Goal: Task Accomplishment & Management: Use online tool/utility

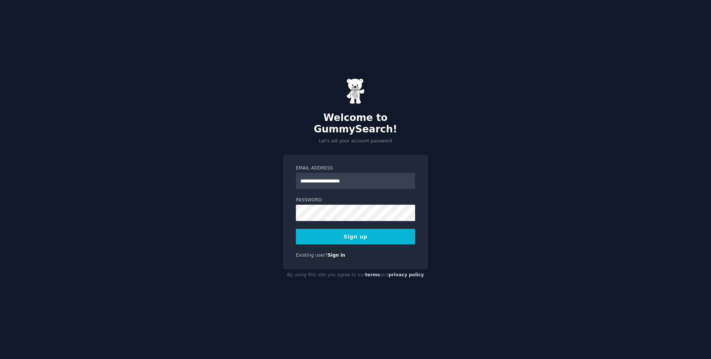
type input "**********"
click at [332, 221] on form "**********" at bounding box center [355, 204] width 119 height 79
click at [332, 229] on button "Sign up" at bounding box center [355, 237] width 119 height 16
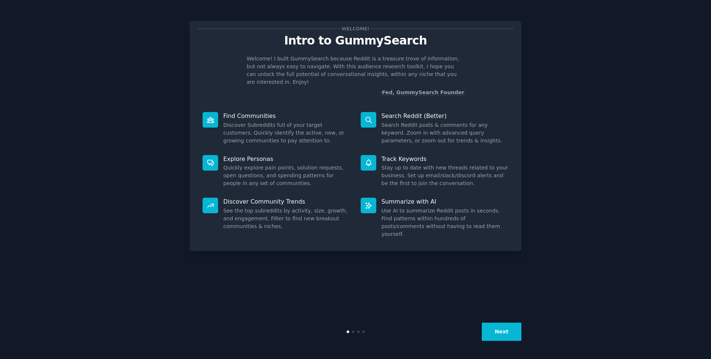
click at [490, 334] on button "Next" at bounding box center [502, 331] width 40 height 18
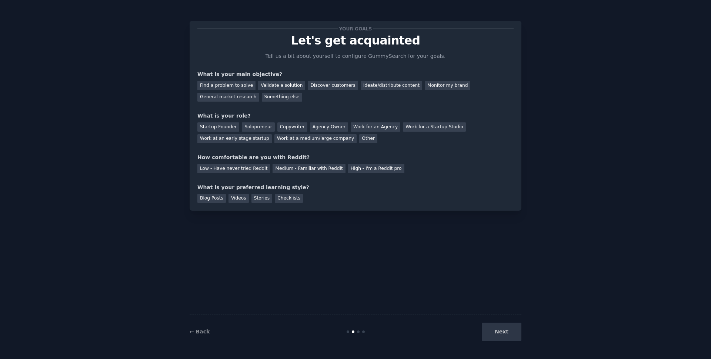
click at [490, 334] on div "Next" at bounding box center [466, 331] width 111 height 18
click at [237, 84] on div "Find a problem to solve" at bounding box center [227, 85] width 58 height 9
click at [265, 88] on div "Validate a solution" at bounding box center [281, 85] width 47 height 9
click at [308, 89] on div "Discover customers" at bounding box center [333, 85] width 50 height 9
click at [396, 86] on div "Ideate/distribute content" at bounding box center [392, 85] width 62 height 9
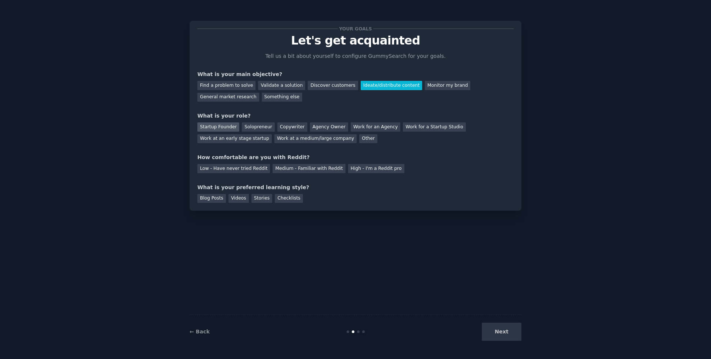
click at [233, 126] on div "Startup Founder" at bounding box center [219, 126] width 42 height 9
click at [303, 169] on div "Medium - Familiar with Reddit" at bounding box center [309, 168] width 73 height 9
click at [212, 199] on div "Blog Posts" at bounding box center [212, 198] width 29 height 9
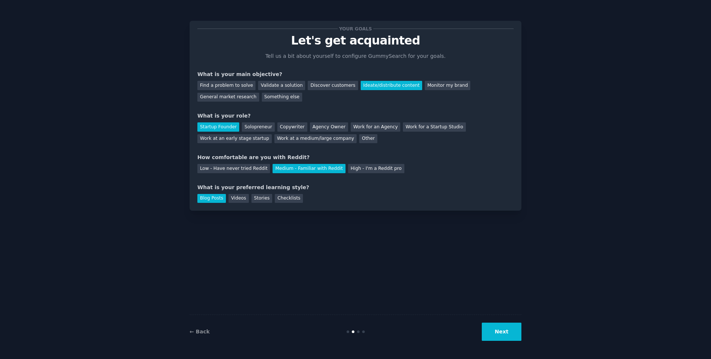
click at [511, 341] on div "← Back Next" at bounding box center [356, 331] width 332 height 34
click at [509, 336] on button "Next" at bounding box center [502, 331] width 40 height 18
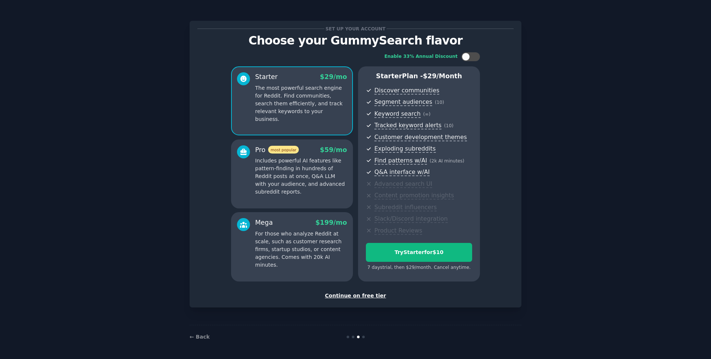
click at [352, 296] on div "Continue on free tier" at bounding box center [356, 296] width 316 height 8
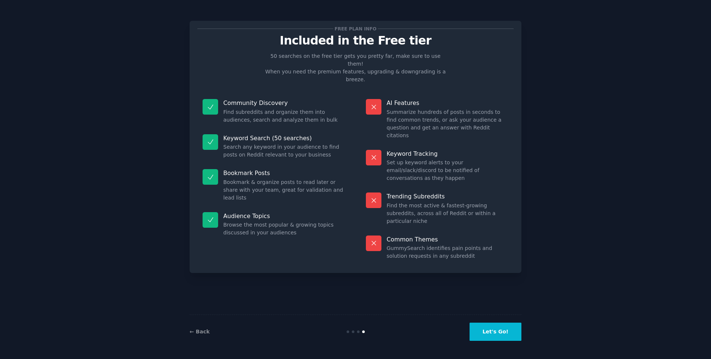
click at [489, 340] on button "Let's Go!" at bounding box center [496, 331] width 52 height 18
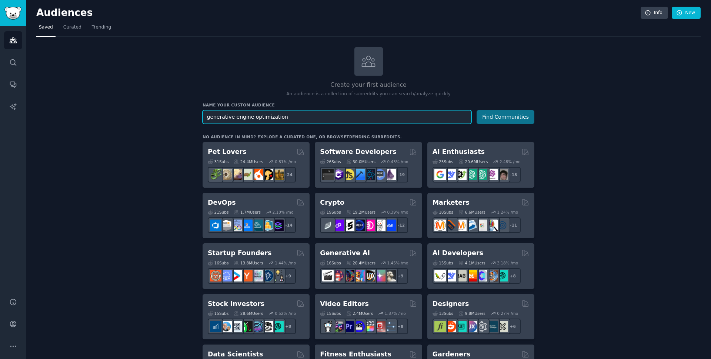
type input "generative engine optimization"
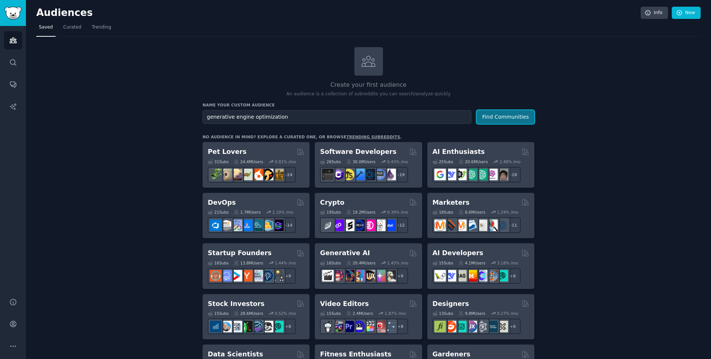
click at [525, 123] on button "Find Communities" at bounding box center [506, 117] width 58 height 14
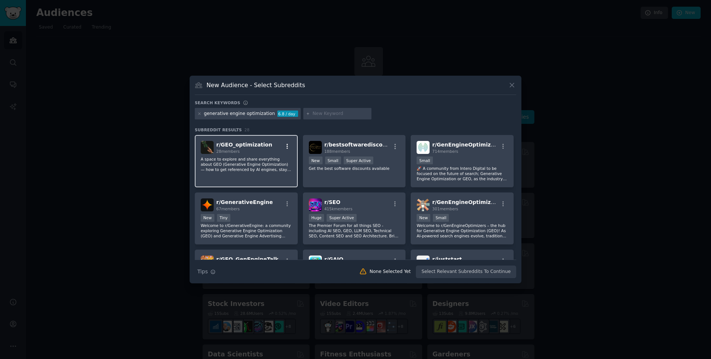
click at [286, 147] on icon "button" at bounding box center [287, 146] width 7 height 7
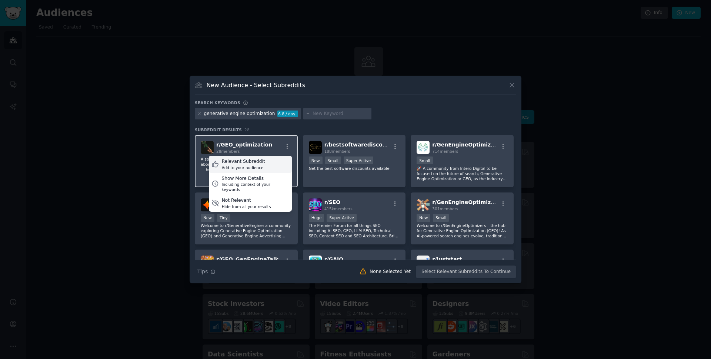
click at [263, 167] on div "Relevant Subreddit Add to your audience" at bounding box center [250, 164] width 83 height 17
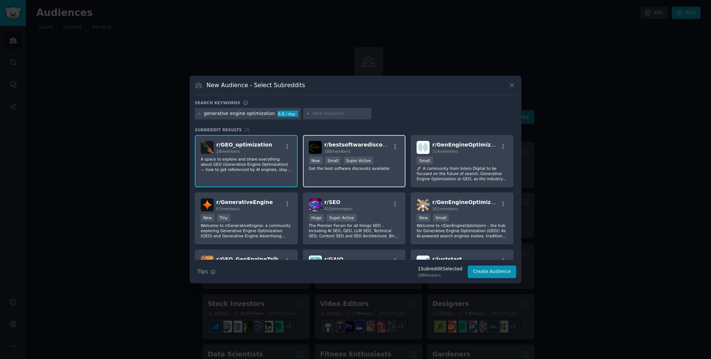
click at [374, 174] on div "r/ bestsoftwarediscounts 188 members >= 95th percentile for submissions / day N…" at bounding box center [354, 161] width 103 height 52
click at [364, 170] on p "Get the best software discounts available" at bounding box center [354, 168] width 91 height 5
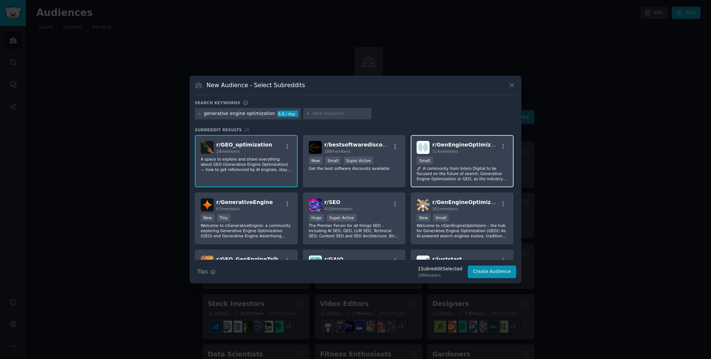
click at [462, 177] on p "🚀 A community from Intero Digital to be focused on the future of search; Genera…" at bounding box center [462, 174] width 91 height 16
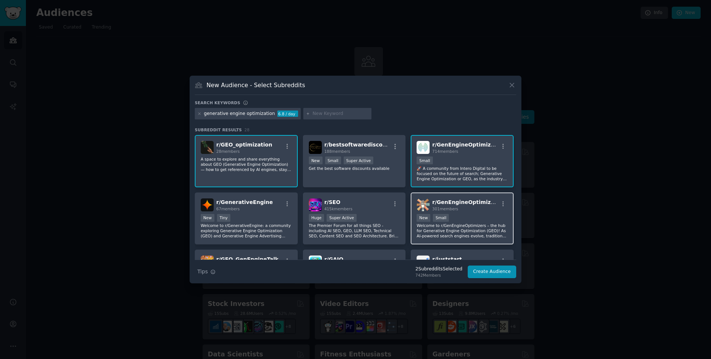
click at [464, 214] on div "New Small" at bounding box center [462, 218] width 91 height 9
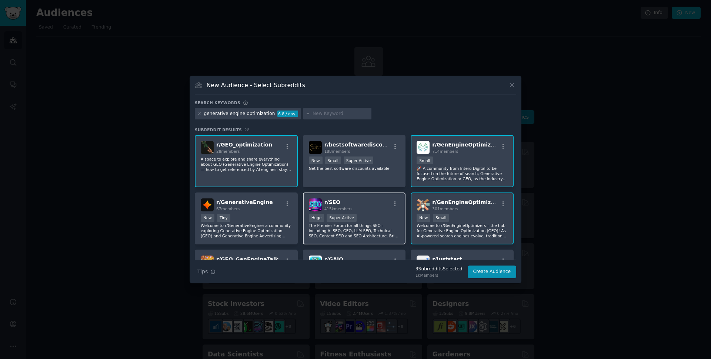
click at [365, 212] on div "r/ SEO 415k members Huge Super Active The Premier Forum for all things SEO - in…" at bounding box center [354, 218] width 103 height 52
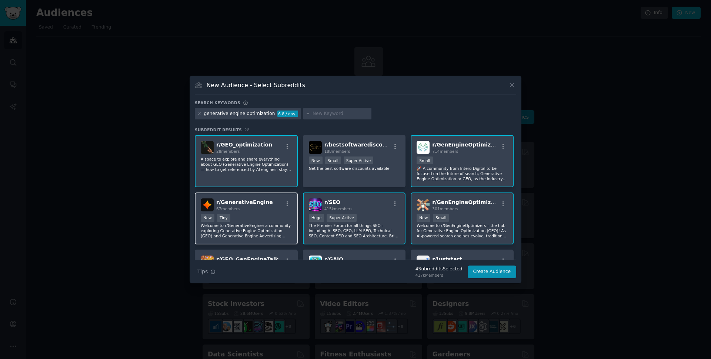
click at [258, 215] on div "New Tiny" at bounding box center [246, 218] width 91 height 9
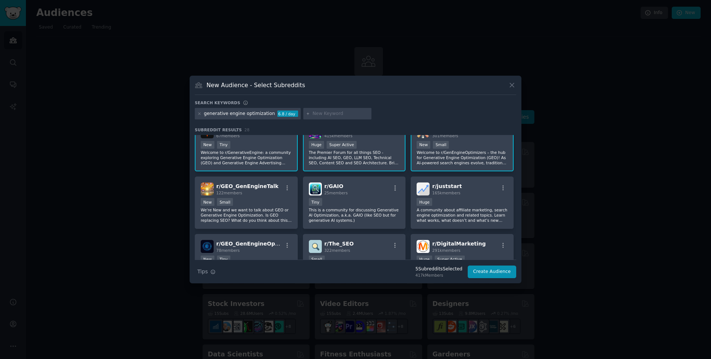
scroll to position [78, 0]
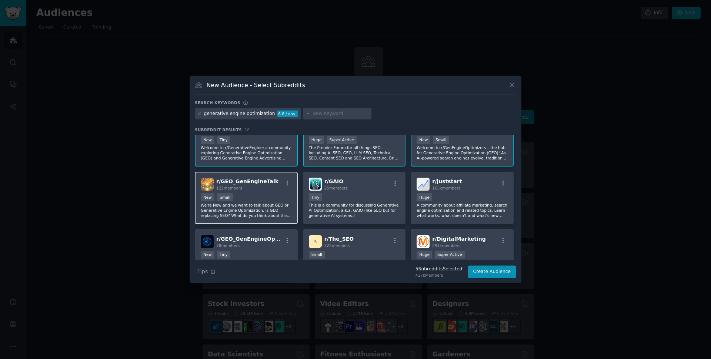
click at [264, 204] on p "We're New and we want to talk about GEO or Generative Engine Optimization. Is G…" at bounding box center [246, 210] width 91 height 16
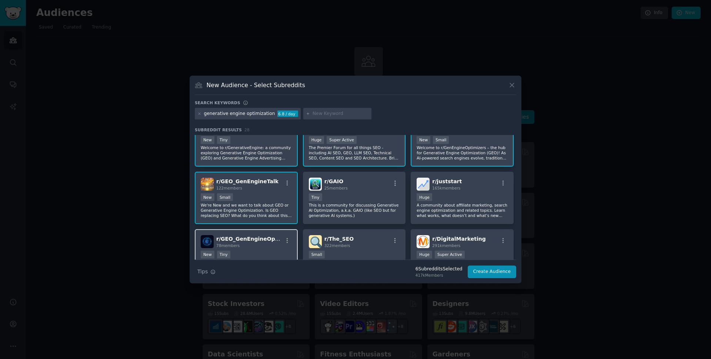
click at [262, 245] on div "78 members" at bounding box center [249, 245] width 66 height 5
click at [335, 247] on span "322 members" at bounding box center [338, 245] width 26 height 4
click at [351, 196] on div "Tiny" at bounding box center [354, 197] width 91 height 9
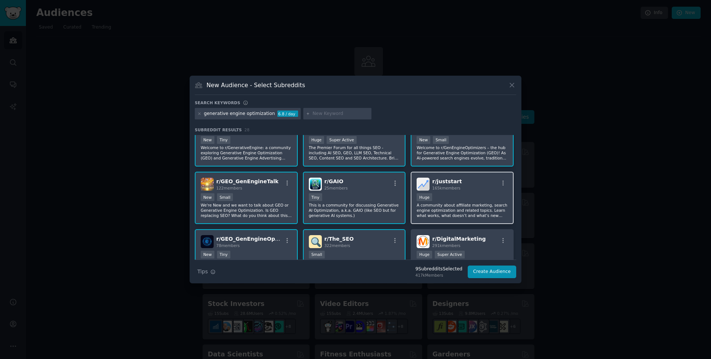
click at [445, 210] on p "A community about affiliate marketing, search engine optimization and related t…" at bounding box center [462, 210] width 91 height 16
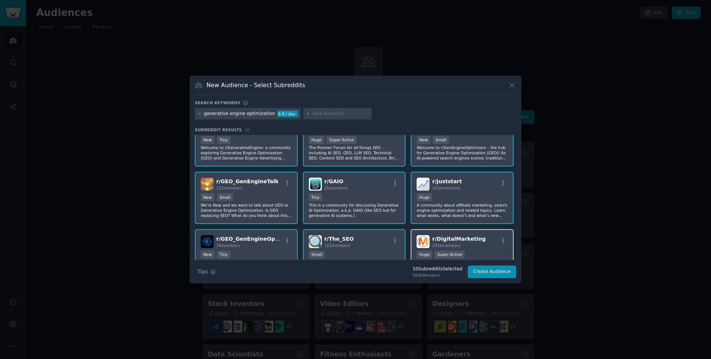
click at [447, 240] on span "r/ DigitalMarketing" at bounding box center [458, 239] width 53 height 6
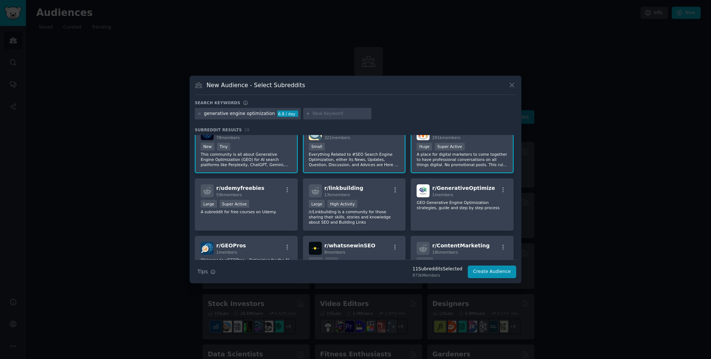
scroll to position [189, 0]
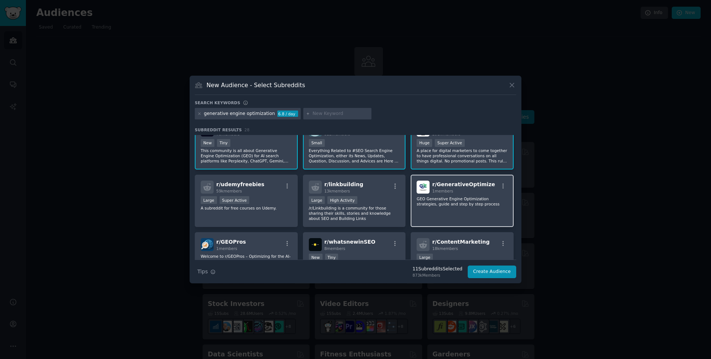
click at [443, 190] on span "1 members" at bounding box center [442, 191] width 21 height 4
click at [366, 238] on h2 "r/ whatsnewinSEO 8 members" at bounding box center [350, 244] width 51 height 13
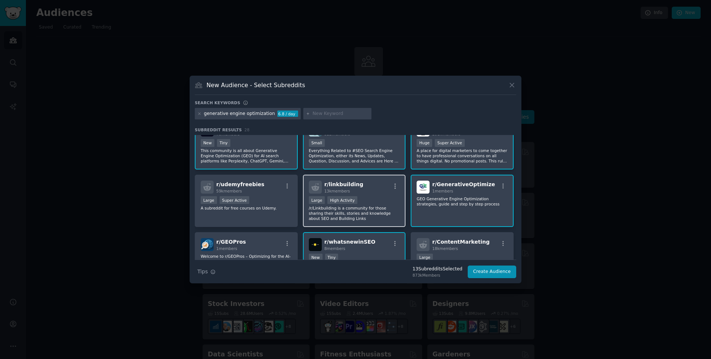
click at [362, 200] on div "Large High Activity" at bounding box center [354, 200] width 91 height 9
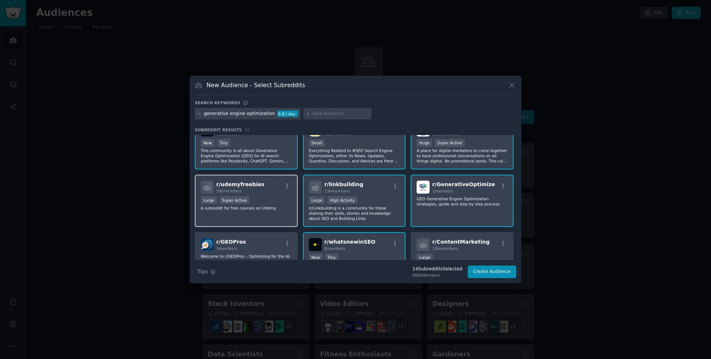
click at [296, 195] on div "r/ udemyfreebies 59k members Large Super Active A subreddit for free courses on…" at bounding box center [246, 201] width 103 height 52
click at [299, 236] on div "r/ GEO_optimization 28 members A space to explore and share everything about GE…" at bounding box center [356, 170] width 322 height 448
click at [283, 239] on div "r/ GEOPros 1 members" at bounding box center [246, 244] width 91 height 13
click at [443, 253] on div "Large" at bounding box center [462, 257] width 91 height 9
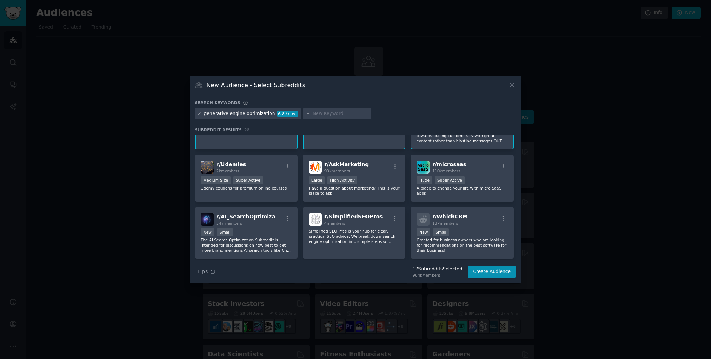
scroll to position [393, 0]
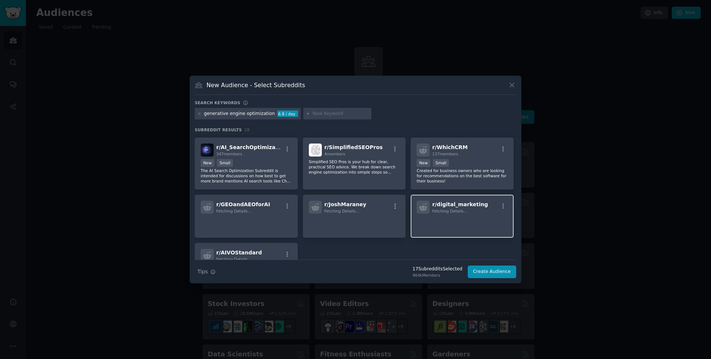
click at [447, 207] on span "r/ digital_marketing" at bounding box center [460, 204] width 56 height 6
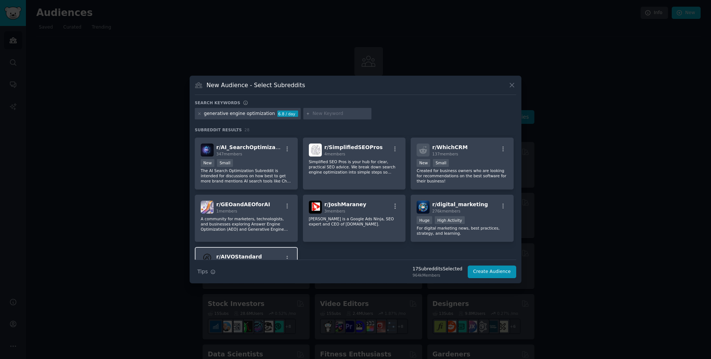
click at [259, 247] on div "r/ AIVOStandard 3 members AI Visibility Optimization (AIVO) The official commun…" at bounding box center [246, 268] width 103 height 43
click at [271, 216] on p "A community for marketers, technologists, and businesses exploring Answer Engin…" at bounding box center [246, 224] width 91 height 16
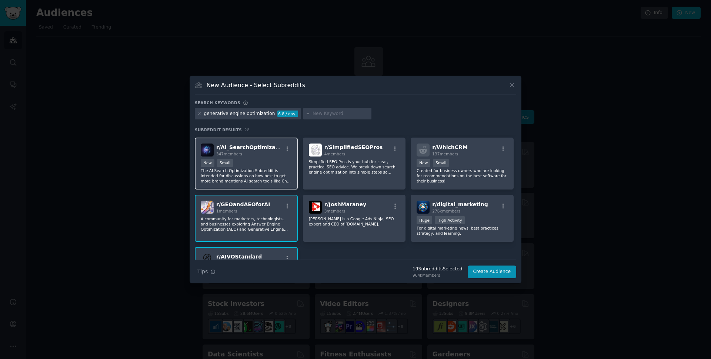
click at [272, 179] on p "The AI Search Optimization Subreddit is intended for discussions on how best to…" at bounding box center [246, 176] width 91 height 16
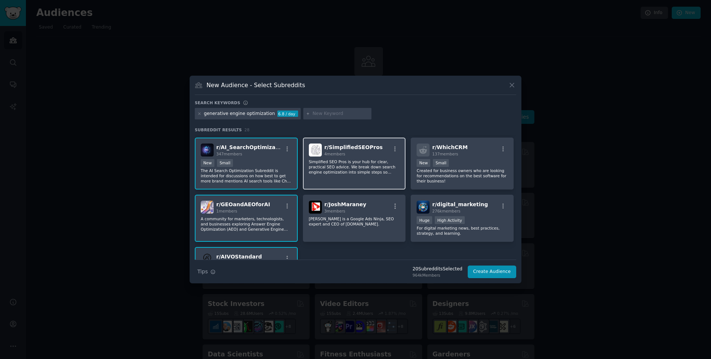
click at [331, 185] on div "r/ SimplifiedSEOPros 4 members Simplified SEO Pros is your hub for clear, pract…" at bounding box center [354, 163] width 103 height 52
click at [332, 234] on div "r/ JoshMaraney 3 members [PERSON_NAME] is a Google Ads Ninja, SEO expert and CE…" at bounding box center [354, 218] width 103 height 47
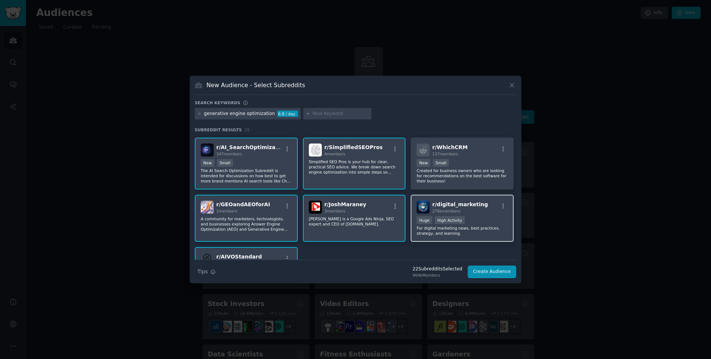
click at [466, 224] on div ">= 80th percentile for submissions / day Huge High Activity" at bounding box center [462, 220] width 91 height 9
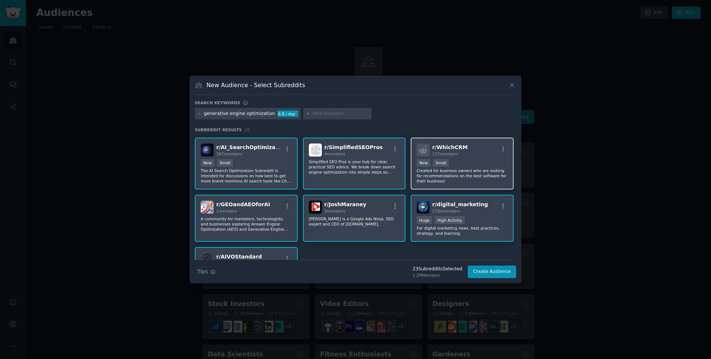
click at [466, 176] on p "Created for business owners who are looking for recommendations on the best sof…" at bounding box center [462, 176] width 91 height 16
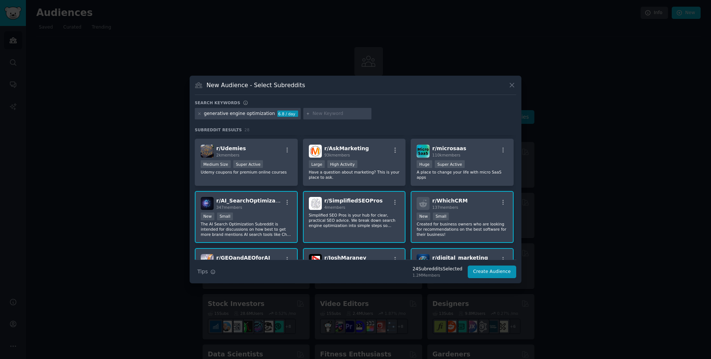
scroll to position [339, 0]
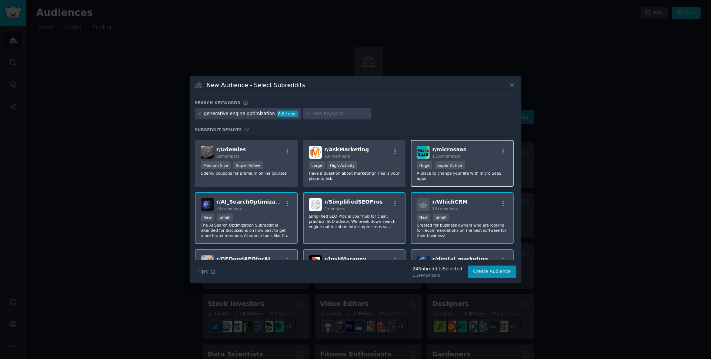
click at [449, 169] on div "Super Active" at bounding box center [450, 165] width 30 height 8
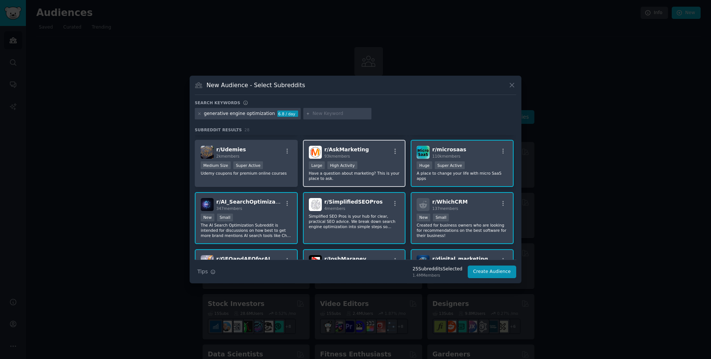
click at [354, 169] on div ">= 80th percentile for submissions / day Large High Activity" at bounding box center [354, 165] width 91 height 9
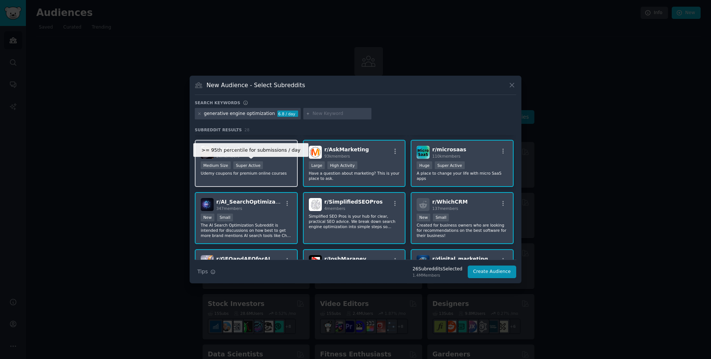
click at [256, 167] on div "Super Active" at bounding box center [248, 165] width 30 height 8
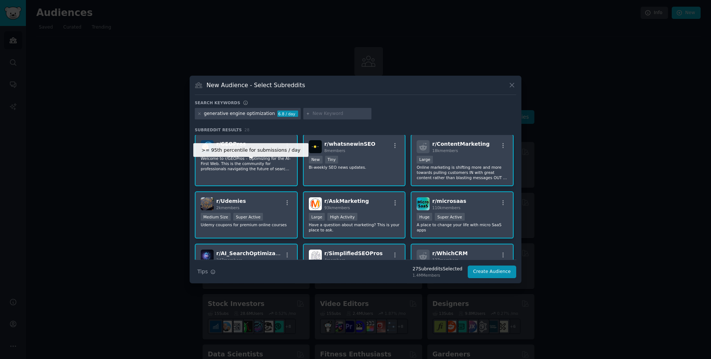
scroll to position [286, 0]
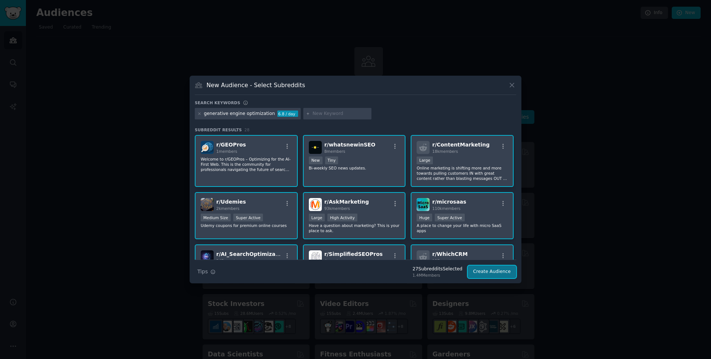
click at [488, 278] on button "Create Audience" at bounding box center [492, 271] width 49 height 13
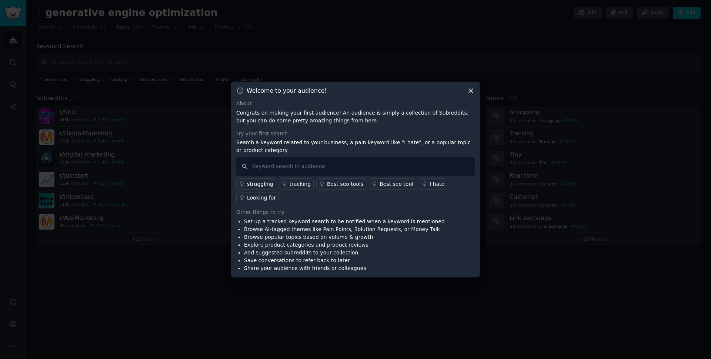
click at [294, 187] on div "tracking" at bounding box center [300, 184] width 21 height 8
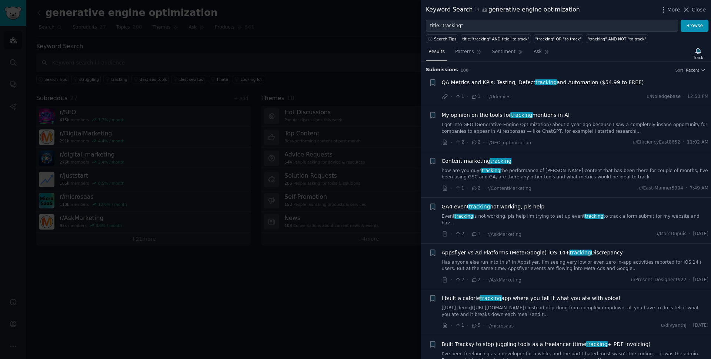
click at [500, 82] on span "QA Metrics and KPIs: Testing, Defect tracking and Automation ($54.99 to FREE)" at bounding box center [543, 83] width 202 height 8
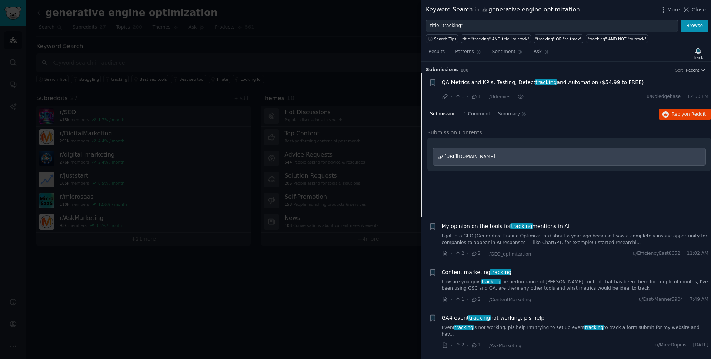
scroll to position [12, 0]
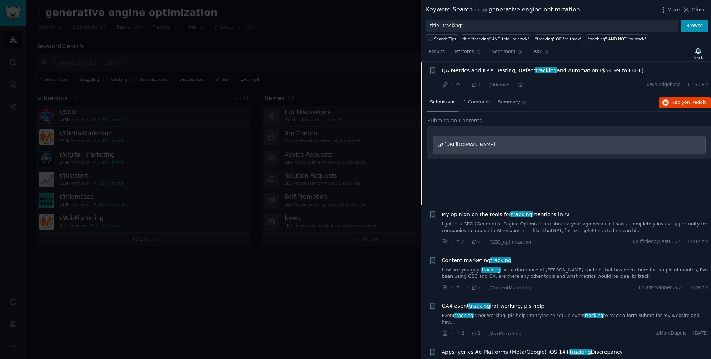
click at [608, 9] on div "Keyword Search in generative engine optimization More Close" at bounding box center [566, 9] width 280 height 9
